Goal: Find specific page/section: Find specific page/section

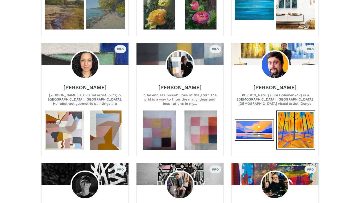
scroll to position [1359, 0]
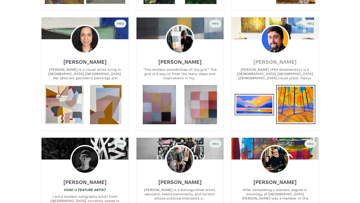
click at [282, 58] on h6 "[PERSON_NAME]" at bounding box center [275, 61] width 43 height 7
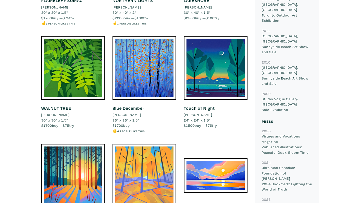
scroll to position [621, 0]
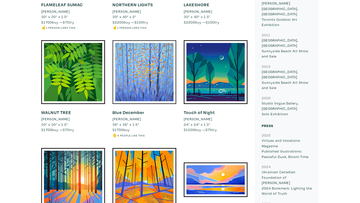
click at [151, 67] on div at bounding box center [145, 72] width 64 height 64
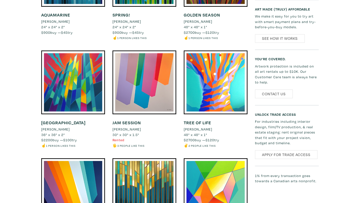
scroll to position [1080, 0]
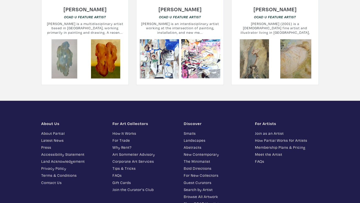
scroll to position [3697, 0]
